Goal: Find specific page/section: Find specific page/section

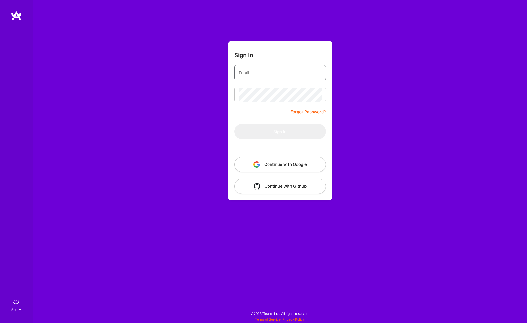
type input "[EMAIL_ADDRESS][DOMAIN_NAME]"
click at [278, 130] on button "Sign In" at bounding box center [280, 131] width 92 height 15
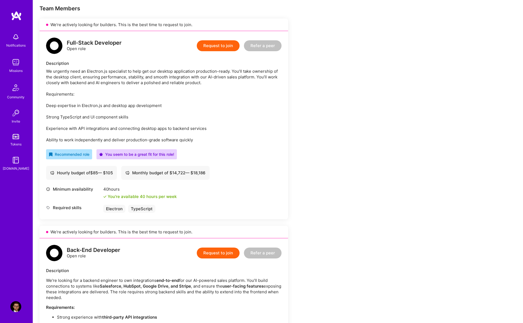
scroll to position [136, 0]
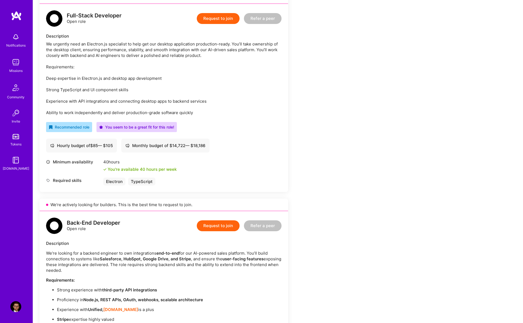
click at [204, 102] on div "We urgently need an Electron.js specialist to help get our desktop application …" at bounding box center [163, 78] width 235 height 74
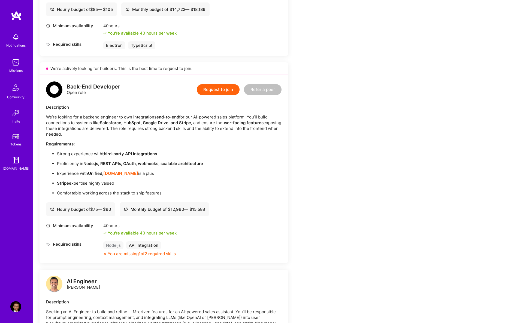
click at [290, 190] on div "Earn tokens for inviting a new [PERSON_NAME] to this mission Do you know the pe…" at bounding box center [203, 216] width 327 height 819
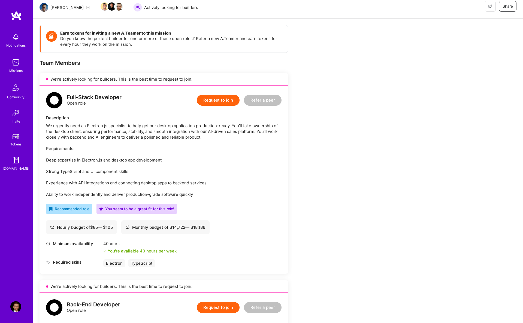
scroll to position [27, 0]
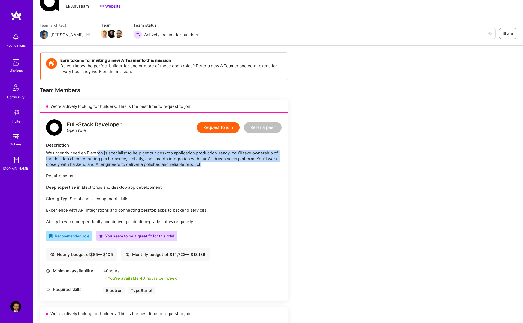
drag, startPoint x: 105, startPoint y: 153, endPoint x: 213, endPoint y: 165, distance: 108.3
click at [213, 165] on div "We urgently need an Electron.js specialist to help get our desktop application …" at bounding box center [163, 187] width 235 height 74
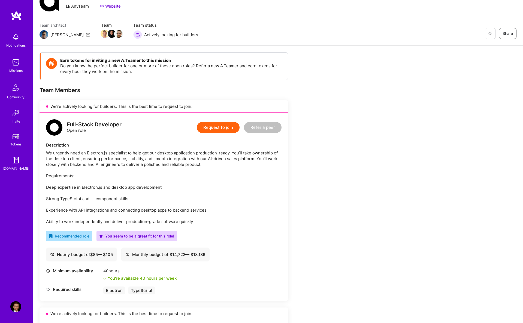
drag, startPoint x: 213, startPoint y: 165, endPoint x: 206, endPoint y: 192, distance: 27.8
click at [206, 192] on div "We urgently need an Electron.js specialist to help get our desktop application …" at bounding box center [163, 187] width 235 height 74
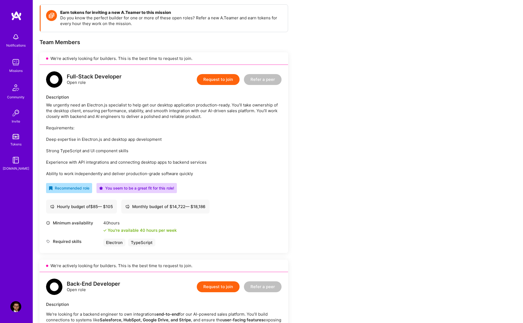
scroll to position [0, 0]
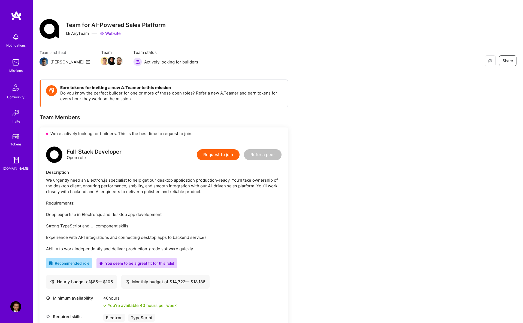
drag, startPoint x: 439, startPoint y: 159, endPoint x: 385, endPoint y: 55, distance: 117.0
drag, startPoint x: 481, startPoint y: 101, endPoint x: 474, endPoint y: 89, distance: 14.0
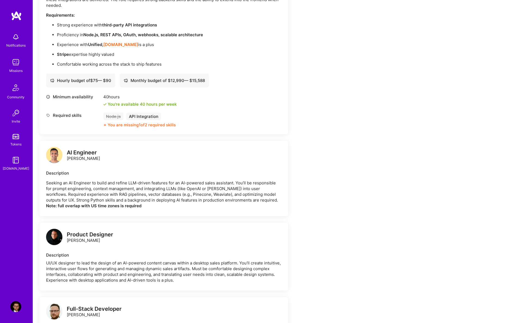
scroll to position [320, 0]
